Goal: Find specific page/section: Find specific page/section

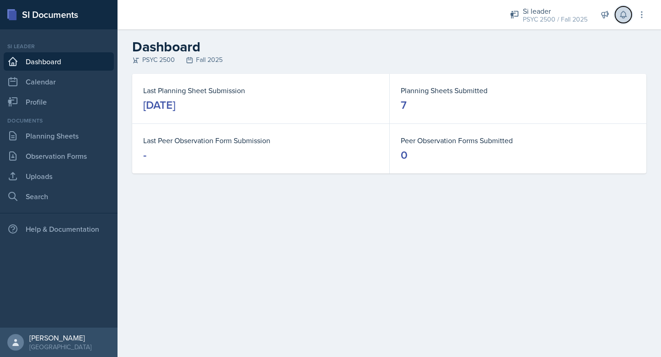
click at [626, 22] on button at bounding box center [623, 14] width 17 height 17
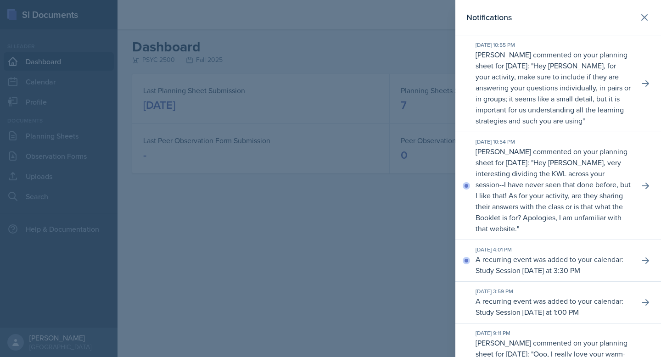
click at [330, 213] on div at bounding box center [330, 178] width 661 height 357
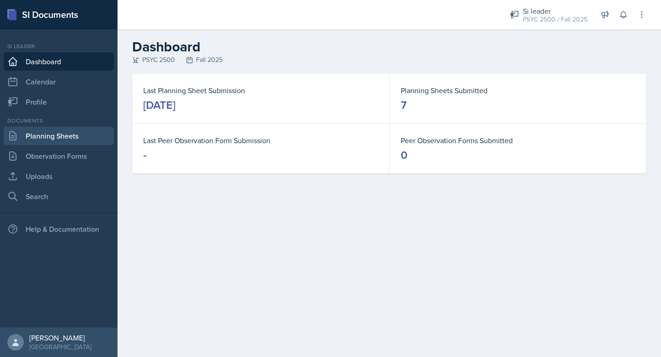
click at [69, 139] on link "Planning Sheets" at bounding box center [59, 136] width 110 height 18
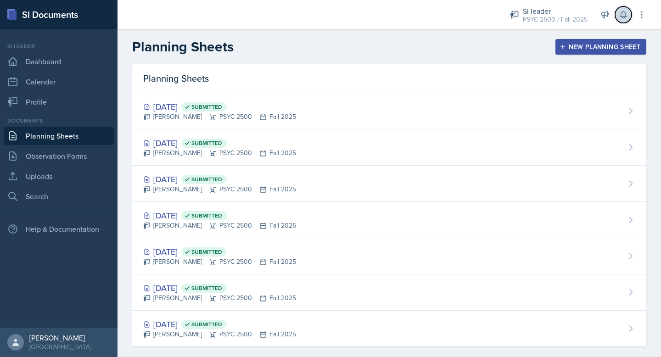
click at [622, 17] on icon at bounding box center [623, 14] width 9 height 9
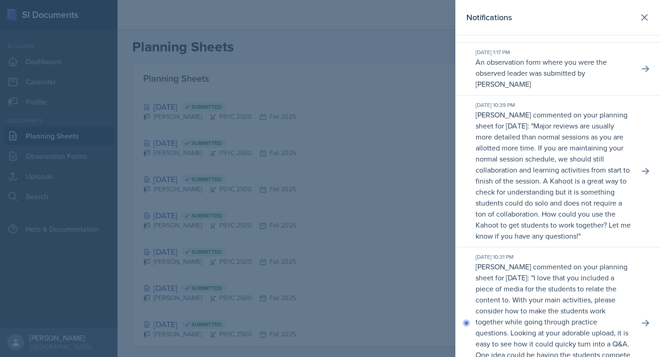
scroll to position [1941, 0]
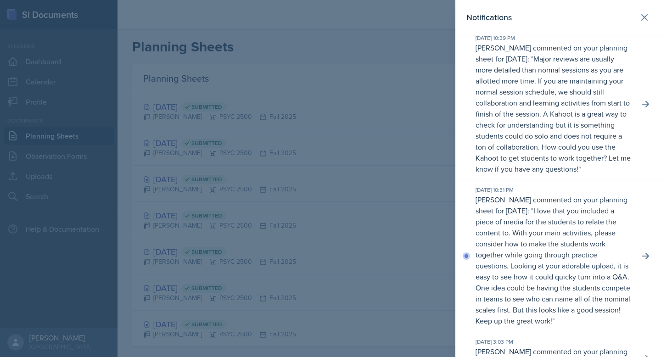
click at [392, 54] on div at bounding box center [330, 178] width 661 height 357
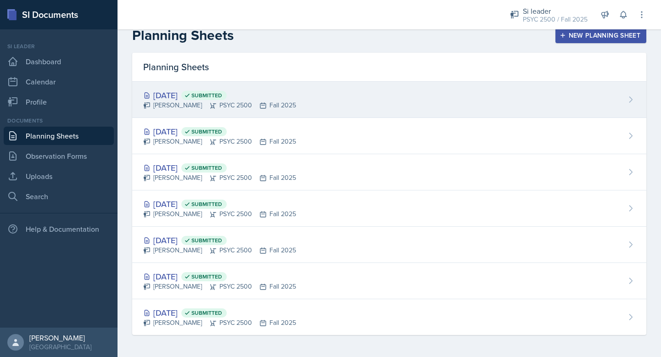
scroll to position [0, 0]
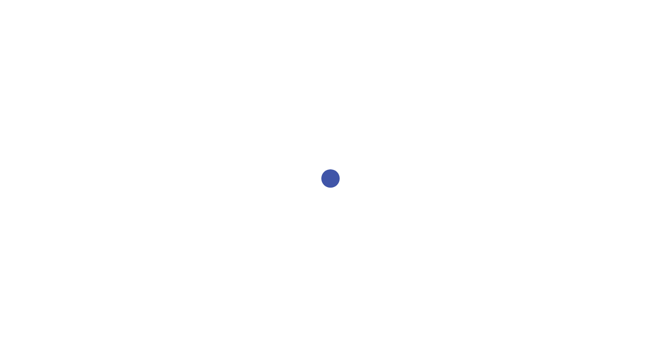
select select "2bed604d-1099-4043-b1bc-2365e8740244"
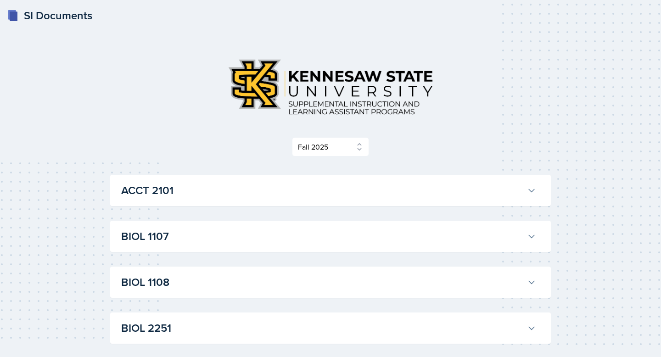
click at [388, 197] on h3 "ACCT 2101" at bounding box center [322, 190] width 402 height 17
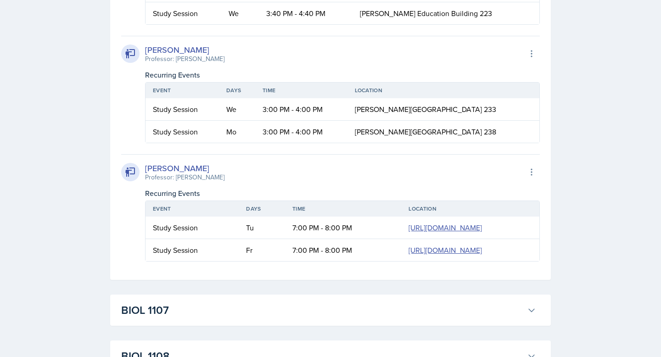
scroll to position [54, 0]
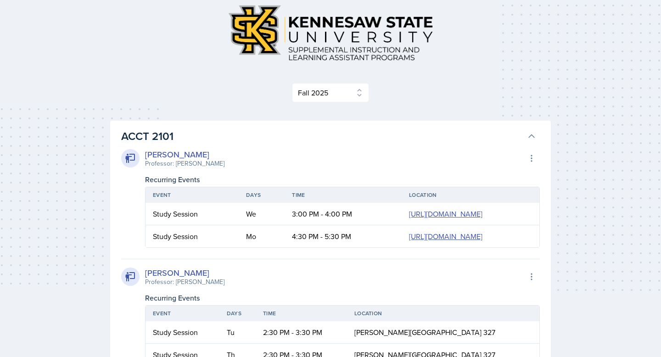
click at [459, 133] on h3 "ACCT 2101" at bounding box center [322, 136] width 402 height 17
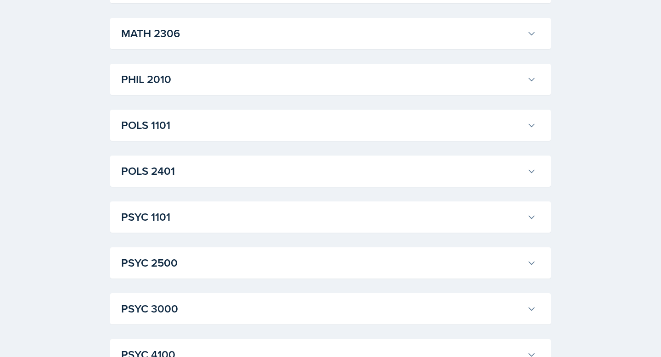
scroll to position [1193, 0]
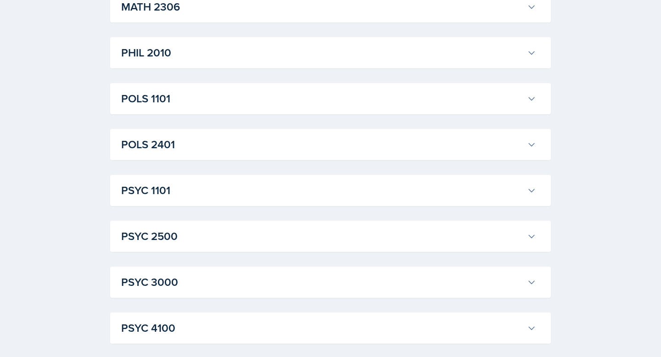
click at [244, 238] on h3 "PSYC 2500" at bounding box center [322, 236] width 402 height 17
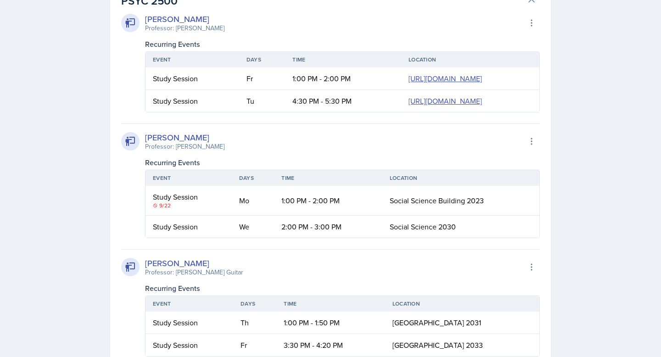
scroll to position [1427, 0]
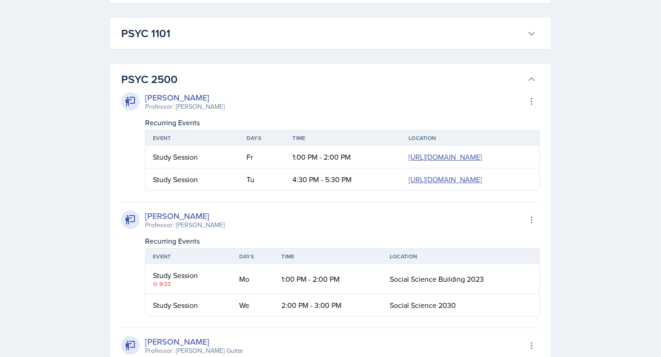
click at [185, 76] on h3 "PSYC 2500" at bounding box center [322, 79] width 402 height 17
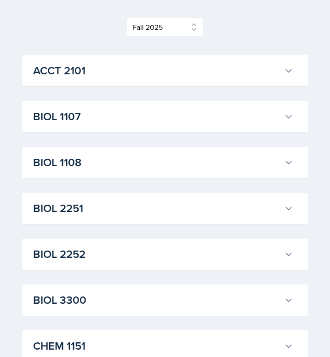
scroll to position [96, 0]
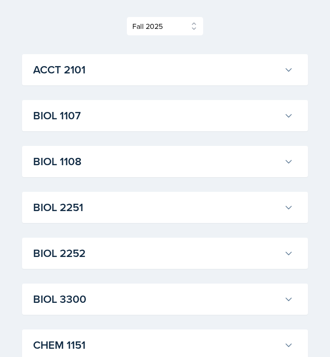
click at [114, 116] on h3 "BIOL 1107" at bounding box center [156, 115] width 247 height 17
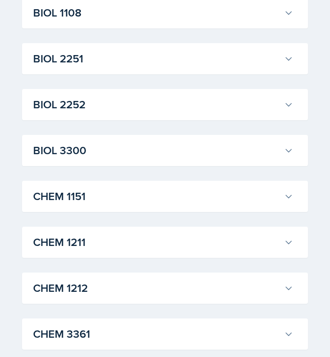
scroll to position [1025, 0]
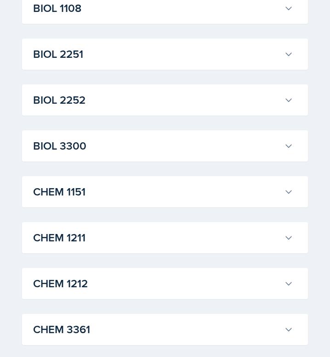
click at [194, 17] on h3 "BIOL 1108" at bounding box center [156, 8] width 247 height 17
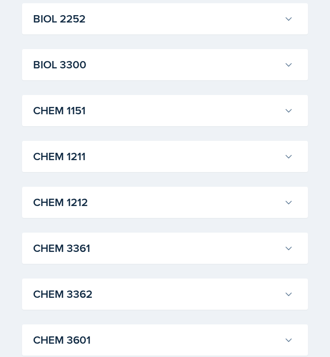
scroll to position [1286, 0]
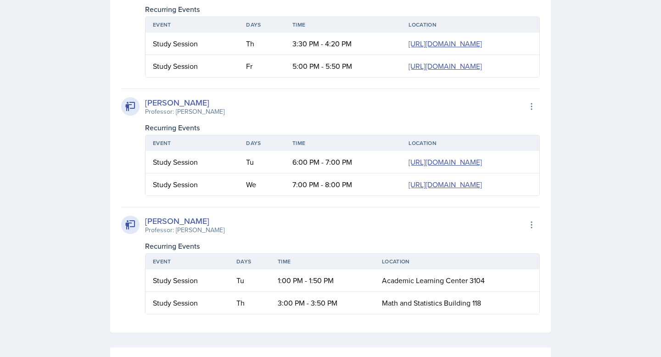
scroll to position [1777, 0]
